Goal: Find specific page/section: Find specific page/section

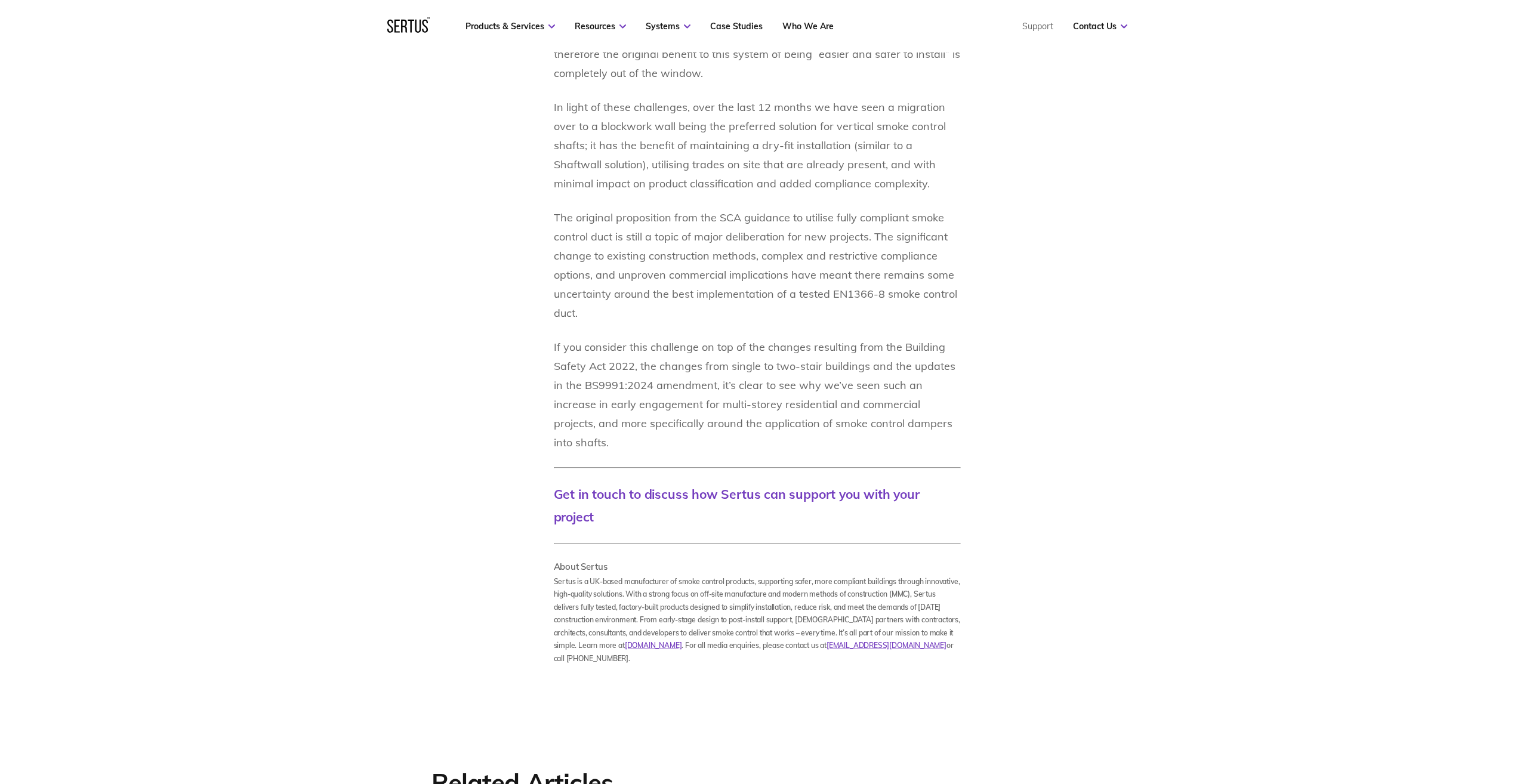
scroll to position [776, 0]
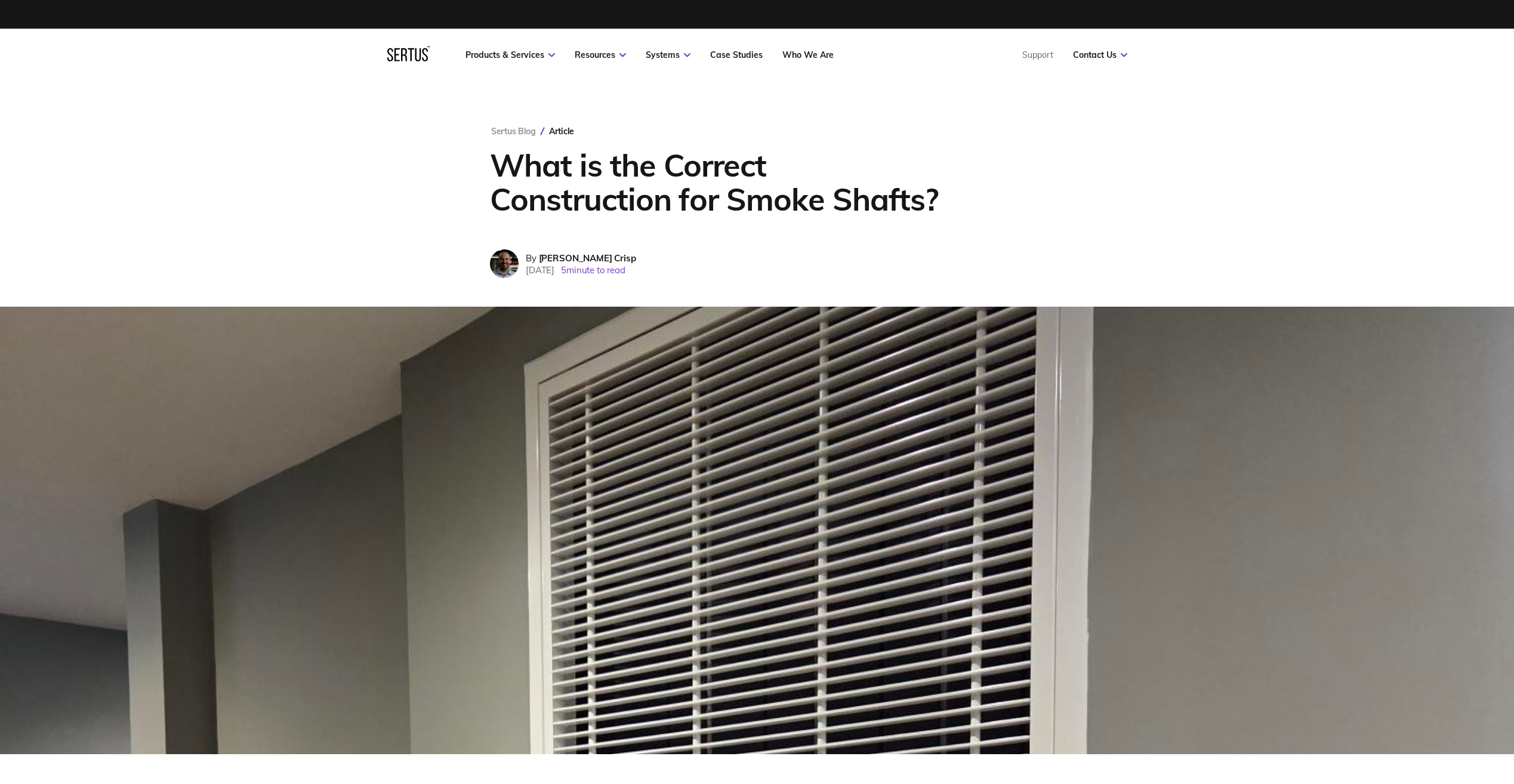
click at [410, 51] on icon at bounding box center [410, 55] width 6 height 13
